Goal: Task Accomplishment & Management: Use online tool/utility

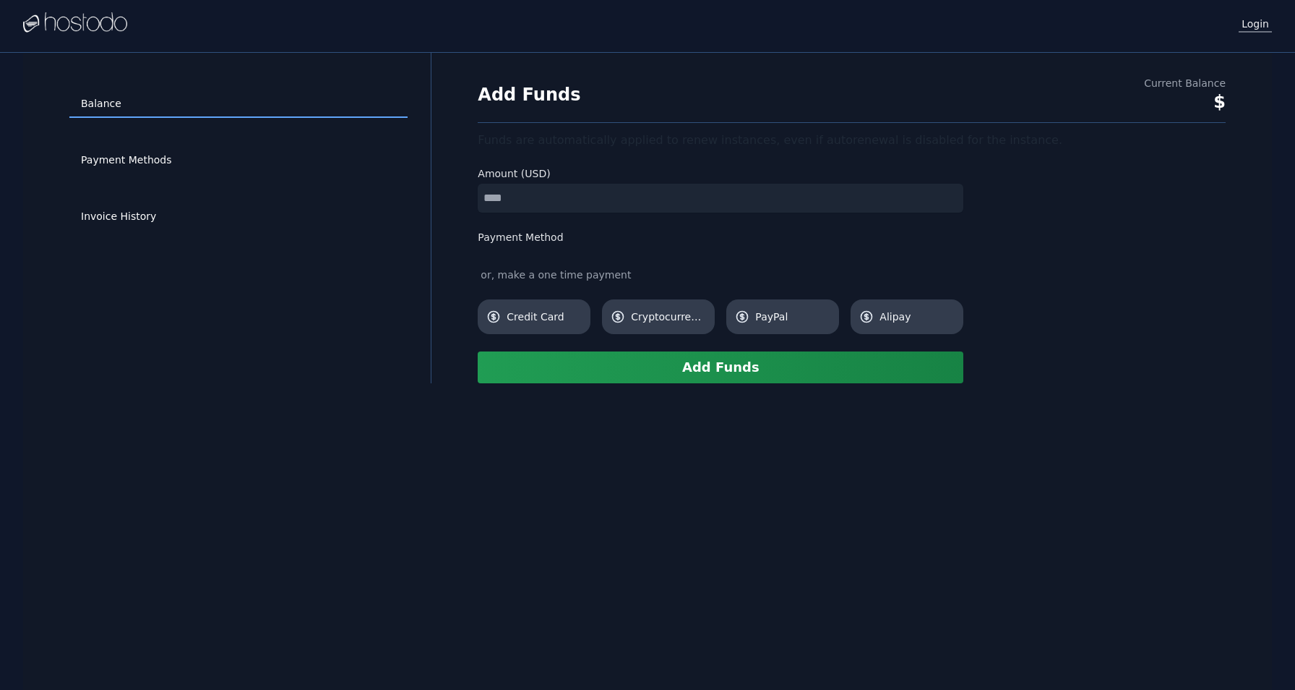
click at [1254, 25] on link "Login" at bounding box center [1255, 23] width 33 height 19
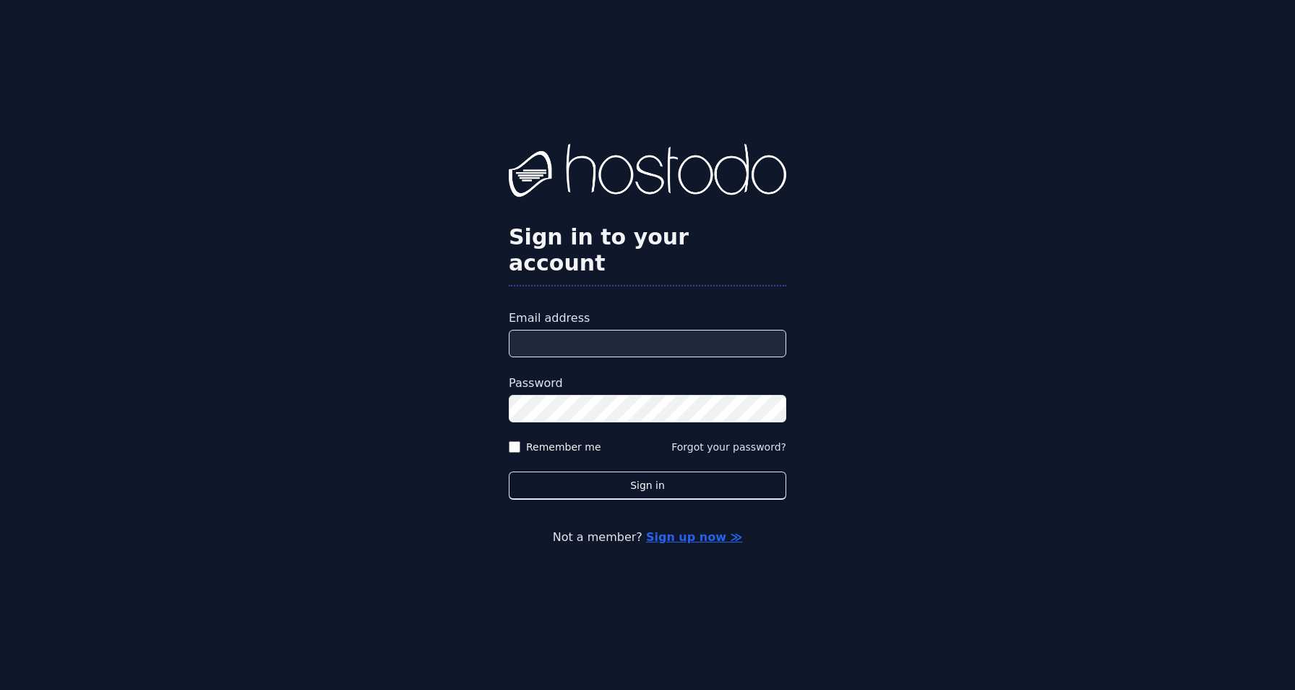
click at [566, 331] on input "Email address" at bounding box center [648, 343] width 278 height 27
click at [555, 331] on input "Email address" at bounding box center [648, 343] width 278 height 27
type input "**********"
click at [562, 439] on label "Remember me" at bounding box center [563, 446] width 75 height 14
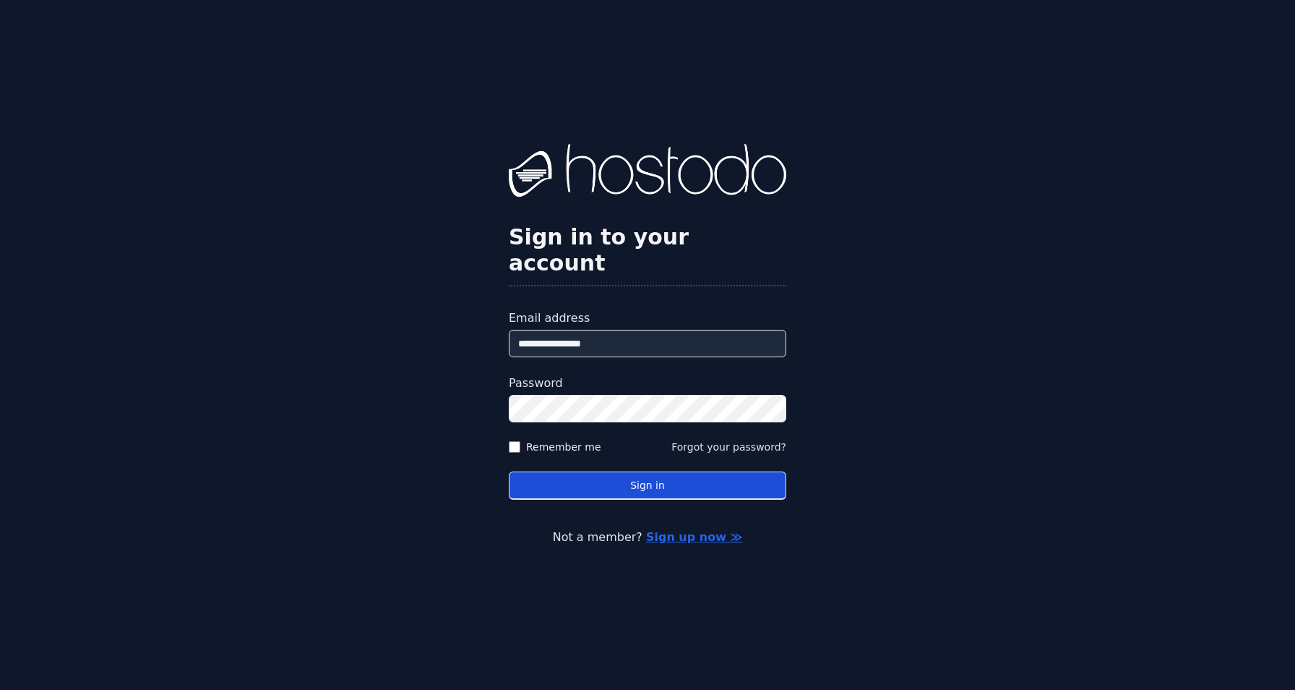
click at [629, 471] on button "Sign in" at bounding box center [648, 485] width 278 height 28
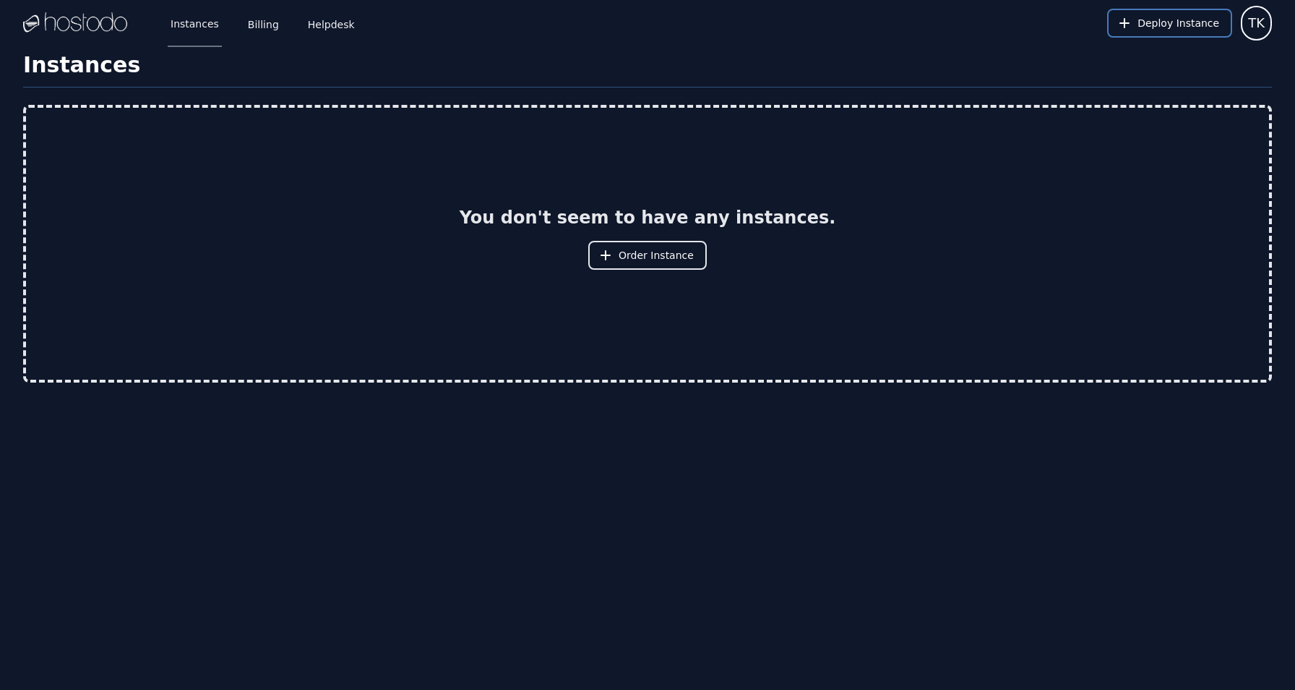
click at [1184, 14] on button "Deploy Instance" at bounding box center [1169, 23] width 125 height 29
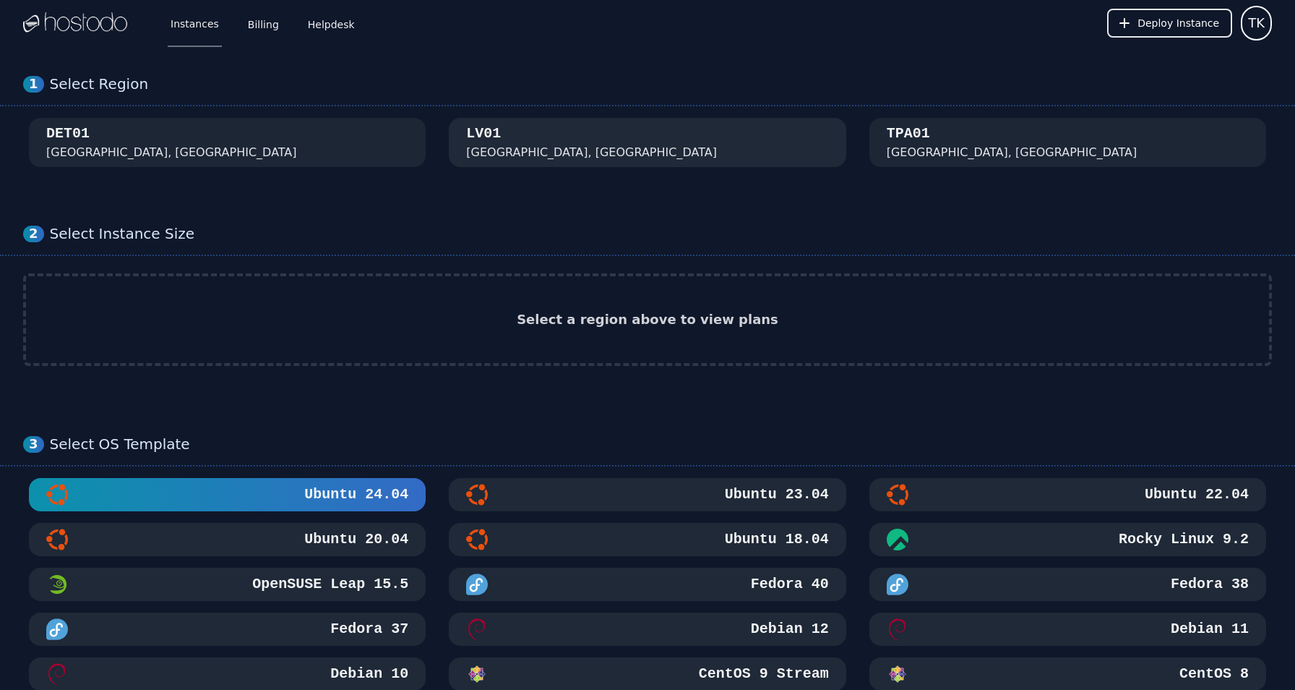
click at [569, 140] on button "LV01 Las Vegas, NV" at bounding box center [647, 142] width 397 height 49
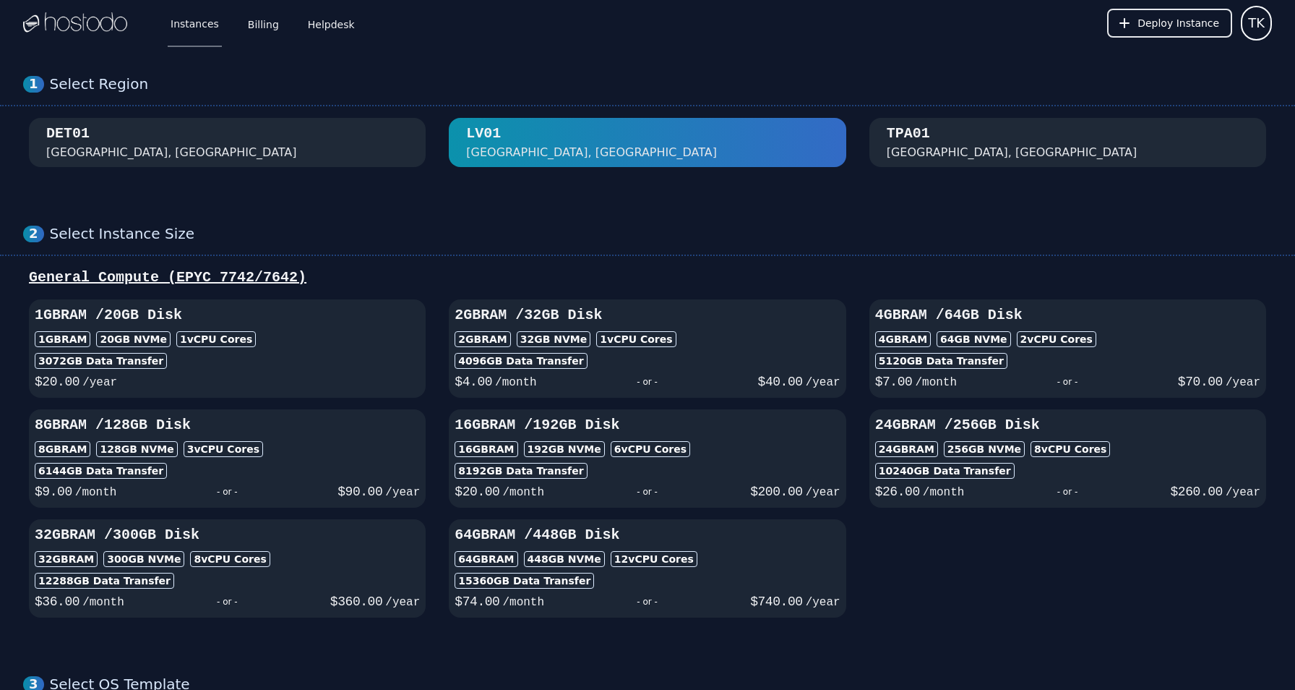
click at [356, 148] on button "DET01 Detroit, MI" at bounding box center [227, 142] width 397 height 49
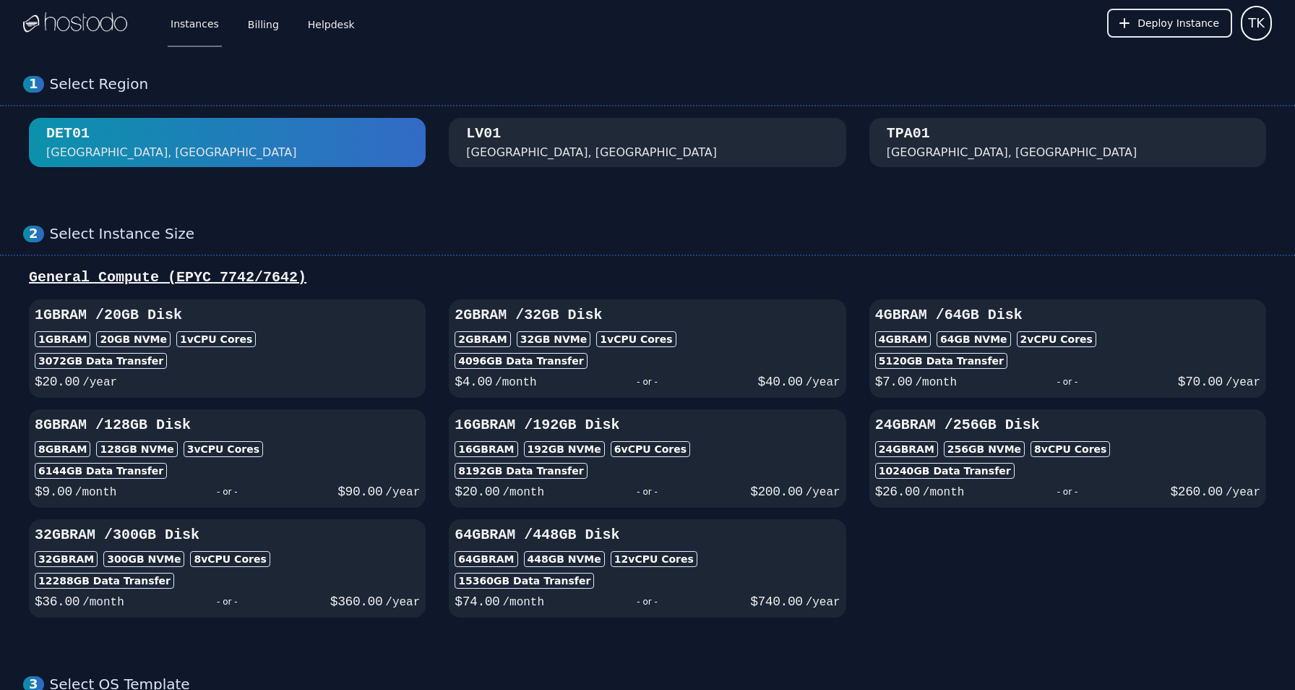
click at [943, 128] on div "TPA01 Tampa, FL" at bounding box center [1068, 143] width 397 height 38
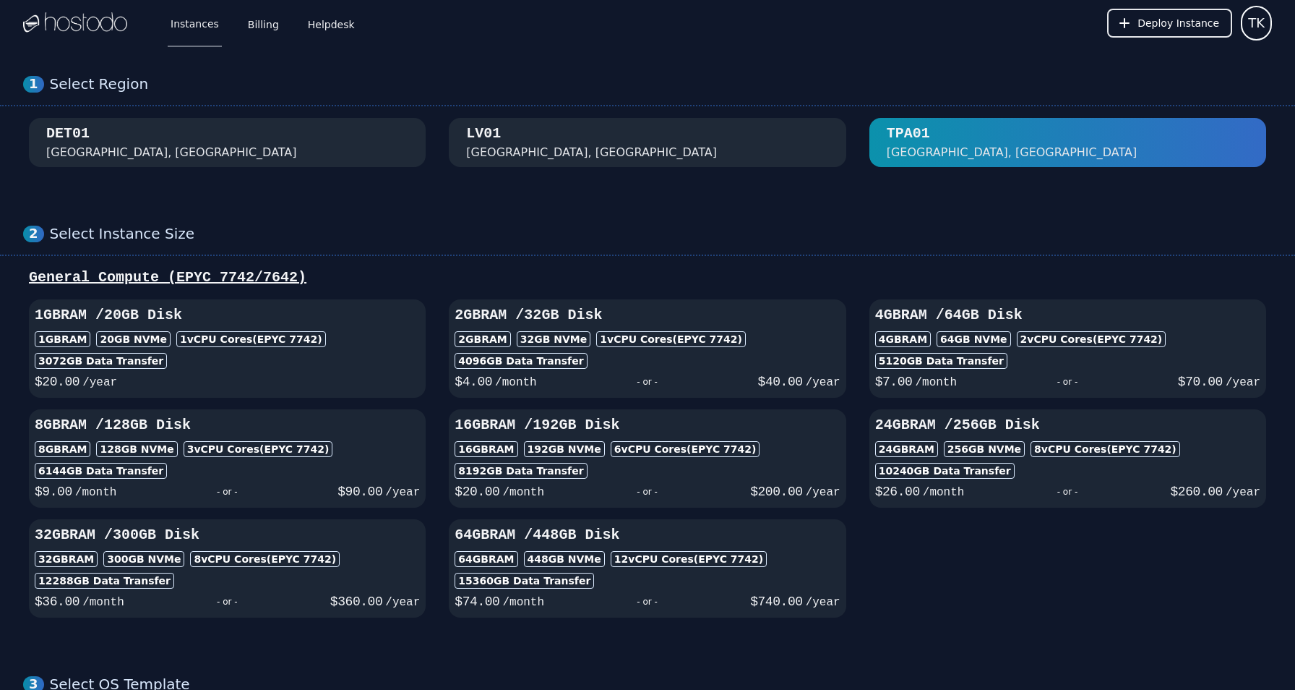
click at [688, 147] on button "LV01 Las Vegas, NV" at bounding box center [647, 142] width 397 height 49
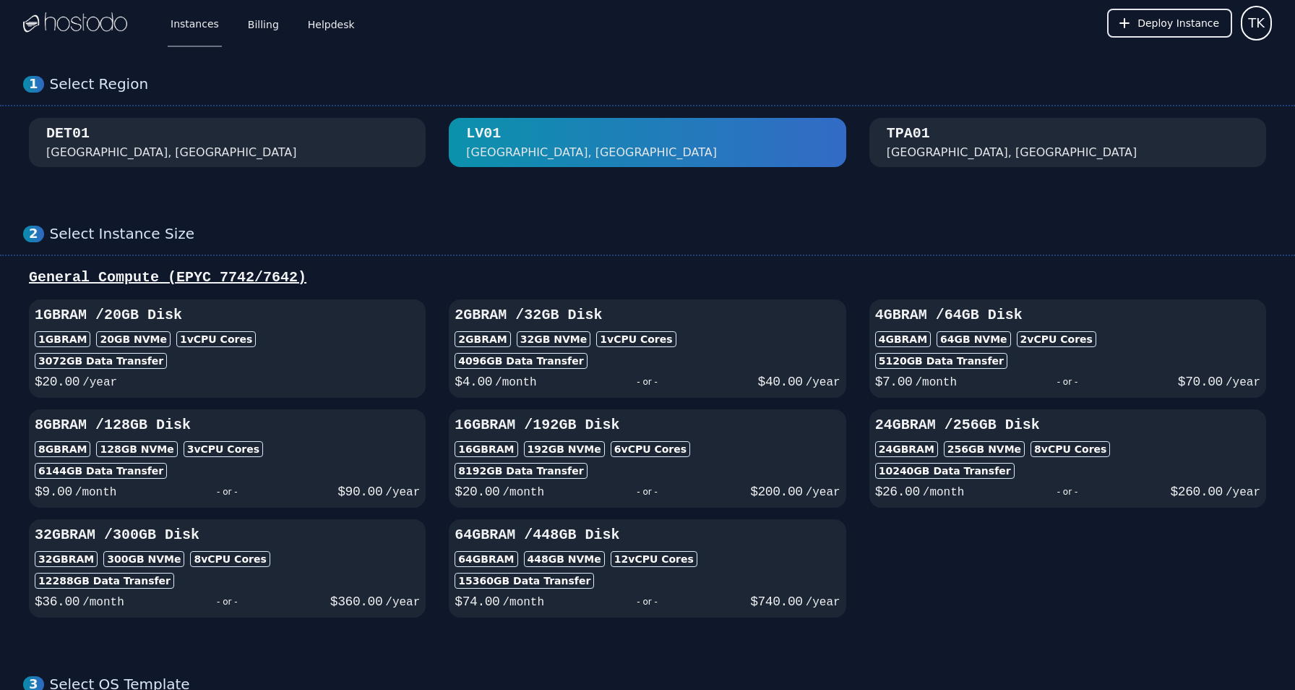
click at [321, 121] on button "DET01 Detroit, MI" at bounding box center [227, 142] width 397 height 49
